Goal: Task Accomplishment & Management: Complete application form

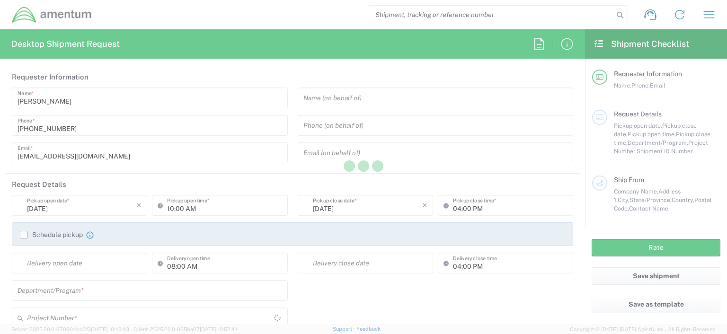
type input "[GEOGRAPHIC_DATA]"
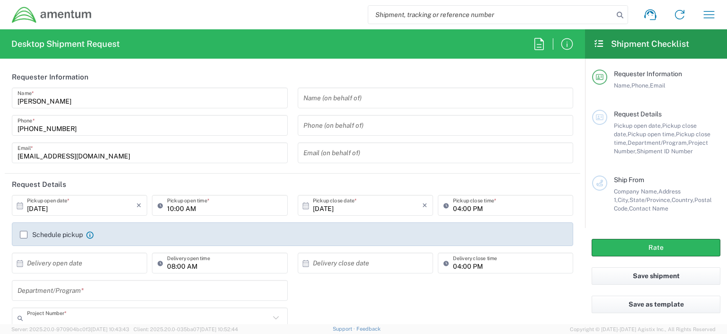
type input "OCCP.100054.00000"
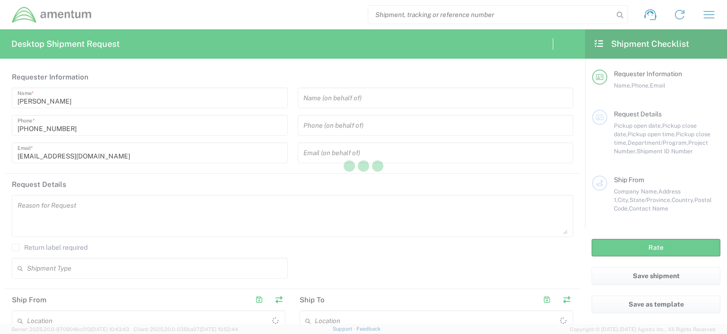
type input "[GEOGRAPHIC_DATA]"
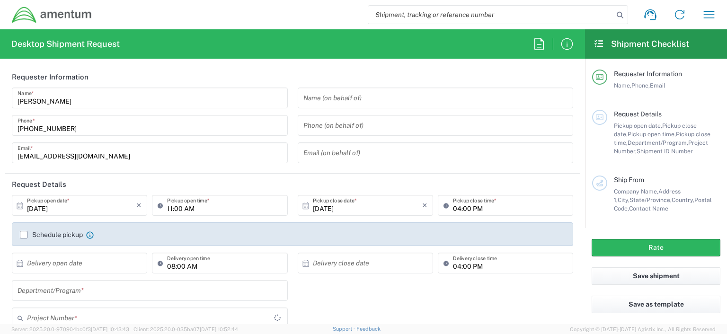
type input "OCCP.100054.00000"
